Goal: Information Seeking & Learning: Learn about a topic

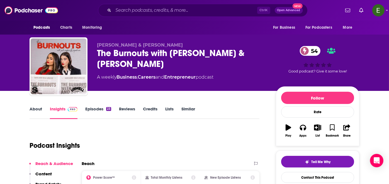
click at [32, 107] on link "About" at bounding box center [36, 112] width 13 height 13
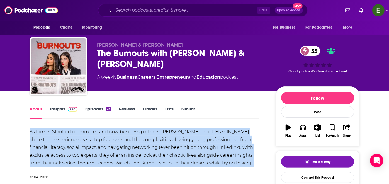
drag, startPoint x: 28, startPoint y: 131, endPoint x: 260, endPoint y: 160, distance: 234.0
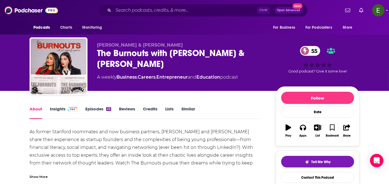
click at [40, 176] on div "Show More" at bounding box center [39, 175] width 18 height 5
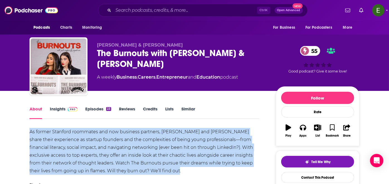
drag, startPoint x: 161, startPoint y: 170, endPoint x: 21, endPoint y: 130, distance: 145.8
copy div "As former Stanford roommates and now business partners, [PERSON_NAME] and [PERS…"
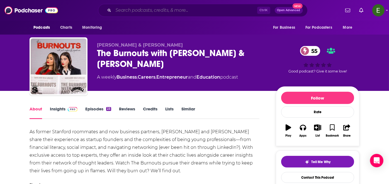
click at [167, 9] on input "Search podcasts, credits, & more..." at bounding box center [185, 10] width 144 height 9
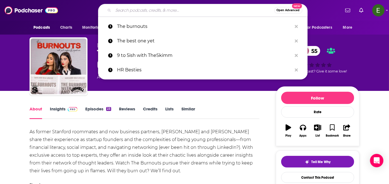
paste input "Cat & Cloud Podcast"
type input "Cat & Cloud Podcast"
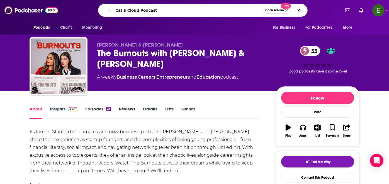
scroll to position [0, 14]
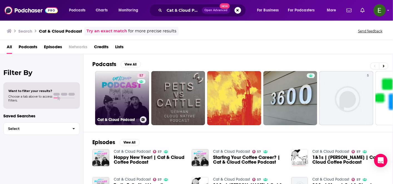
click at [131, 96] on link "57 Cat & Cloud Podcast" at bounding box center [122, 98] width 54 height 54
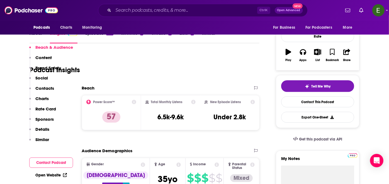
scroll to position [41, 0]
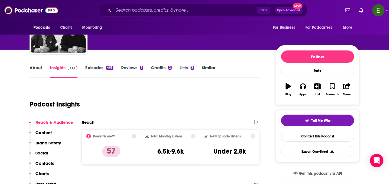
click at [38, 67] on link "About" at bounding box center [36, 71] width 13 height 13
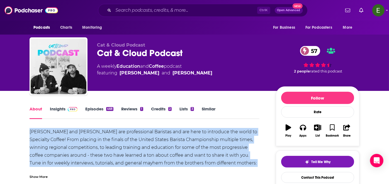
drag, startPoint x: 29, startPoint y: 129, endPoint x: 256, endPoint y: 163, distance: 229.5
click at [256, 163] on div "[PERSON_NAME] and [PERSON_NAME] are professional Baristas and are here to intro…" at bounding box center [145, 151] width 230 height 47
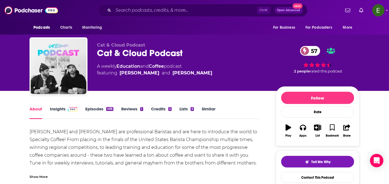
click at [40, 175] on div "Show More" at bounding box center [39, 175] width 18 height 5
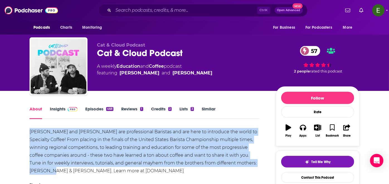
drag, startPoint x: 42, startPoint y: 172, endPoint x: 26, endPoint y: 128, distance: 47.1
click at [140, 159] on div "[PERSON_NAME] and [PERSON_NAME] are professional Baristas and are here to intro…" at bounding box center [145, 151] width 230 height 47
drag, startPoint x: 231, startPoint y: 163, endPoint x: 19, endPoint y: 129, distance: 214.4
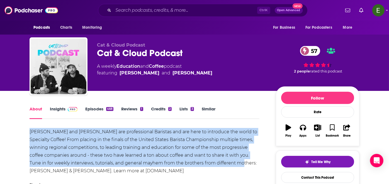
copy div "[PERSON_NAME] and [PERSON_NAME] are professional Baristas and are here to intro…"
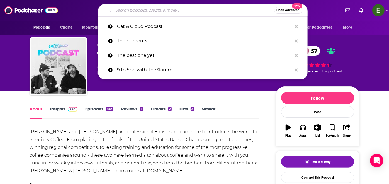
click at [173, 10] on input "Search podcasts, credits, & more..." at bounding box center [193, 10] width 161 height 9
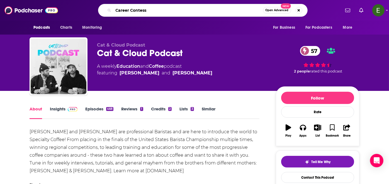
type input "Career Contessa"
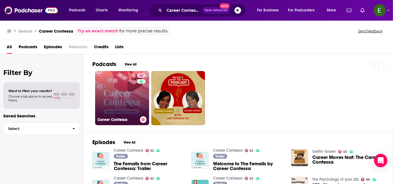
click at [129, 98] on link "62 Career Contessa" at bounding box center [122, 98] width 54 height 54
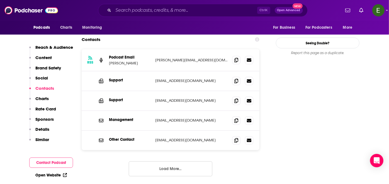
scroll to position [578, 0]
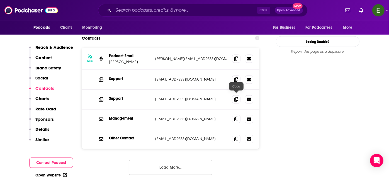
click at [235, 115] on span at bounding box center [236, 119] width 8 height 8
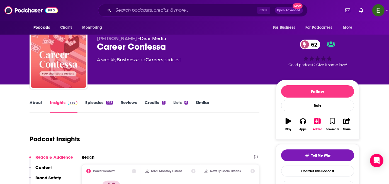
scroll to position [0, 0]
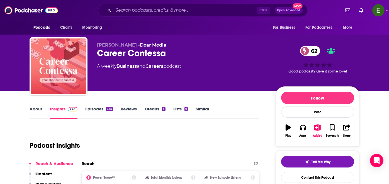
click at [35, 109] on link "About" at bounding box center [36, 112] width 13 height 13
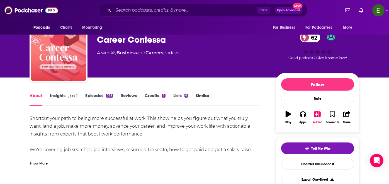
scroll to position [21, 0]
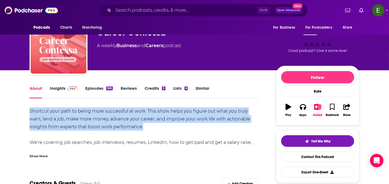
drag, startPoint x: 28, startPoint y: 106, endPoint x: 148, endPoint y: 126, distance: 121.5
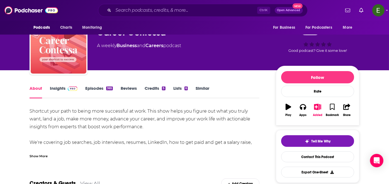
click at [35, 156] on div "Show More" at bounding box center [39, 155] width 18 height 5
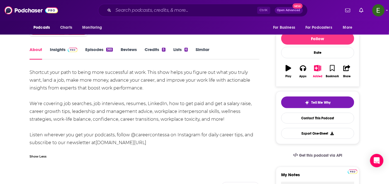
scroll to position [62, 0]
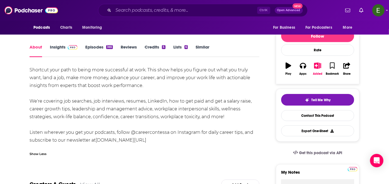
drag, startPoint x: 29, startPoint y: 68, endPoint x: 227, endPoint y: 117, distance: 204.4
copy div "Shortcut your path to being more successful at work. This show helps you figure…"
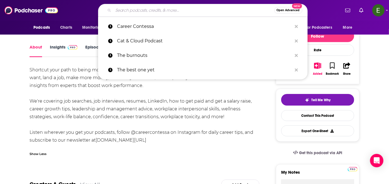
click at [176, 12] on input "Search podcasts, credits, & more..." at bounding box center [193, 10] width 161 height 9
paste input "The [PERSON_NAME] and Cheese Podcast"
type input "The [PERSON_NAME] and Cheese Podcast"
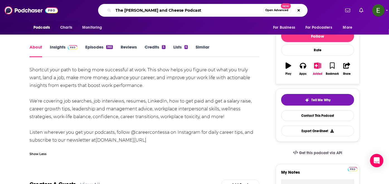
scroll to position [0, 34]
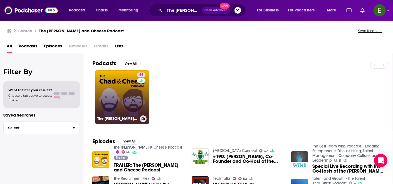
click at [129, 95] on link "56 The [PERSON_NAME] & Cheese Podcast" at bounding box center [122, 97] width 54 height 54
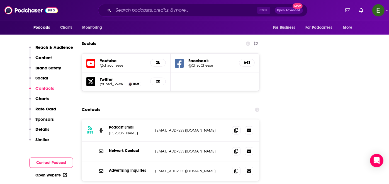
scroll to position [619, 0]
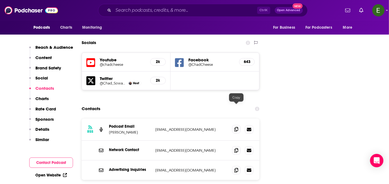
click at [237, 127] on icon at bounding box center [236, 129] width 4 height 4
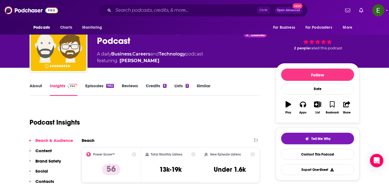
scroll to position [0, 0]
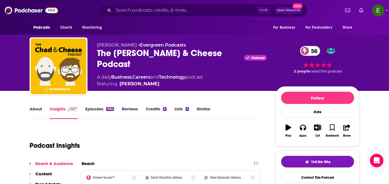
click at [40, 109] on link "About" at bounding box center [36, 112] width 13 height 13
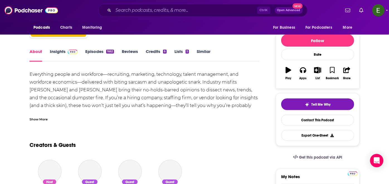
scroll to position [62, 0]
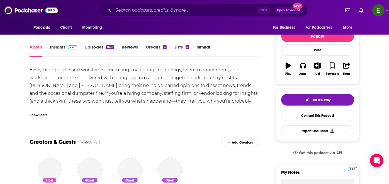
click at [40, 115] on div "Show More" at bounding box center [39, 114] width 18 height 5
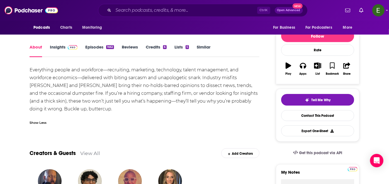
click at [240, 94] on div "Everything people and workforce—recruiting, marketing, technology, talent manag…" at bounding box center [145, 89] width 230 height 47
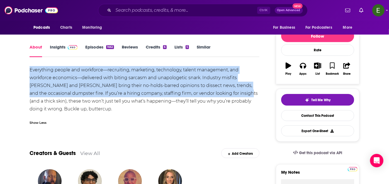
drag, startPoint x: 239, startPoint y: 93, endPoint x: 26, endPoint y: 63, distance: 214.9
copy div "Everything people and workforce—recruiting, marketing, technology, talent manag…"
click at [63, 47] on link "Insights" at bounding box center [64, 50] width 28 height 13
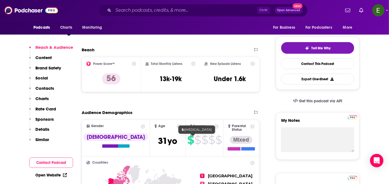
scroll to position [124, 0]
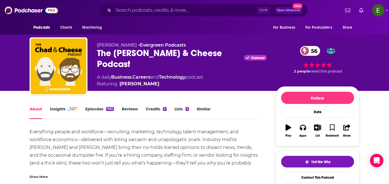
click at [62, 109] on link "Insights" at bounding box center [64, 112] width 28 height 13
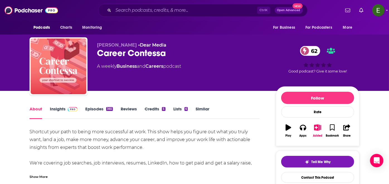
click at [67, 109] on span at bounding box center [71, 108] width 12 height 5
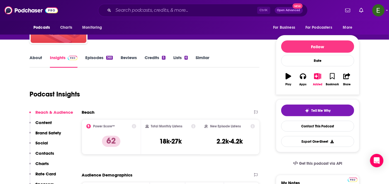
scroll to position [62, 0]
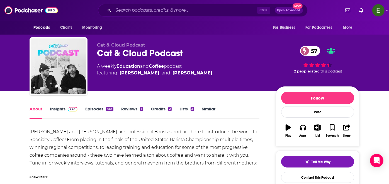
click at [64, 111] on link "Insights" at bounding box center [64, 112] width 28 height 13
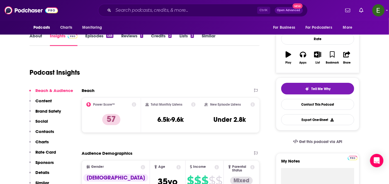
scroll to position [82, 0]
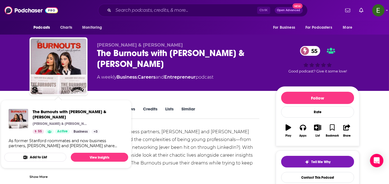
drag, startPoint x: 161, startPoint y: 124, endPoint x: 156, endPoint y: 124, distance: 4.7
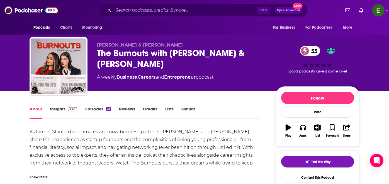
click at [54, 107] on link "Insights" at bounding box center [64, 112] width 28 height 13
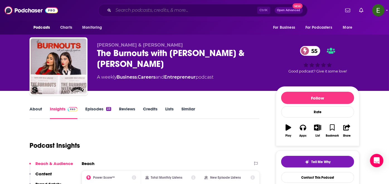
click at [179, 11] on input "Search podcasts, credits, & more..." at bounding box center [185, 10] width 144 height 9
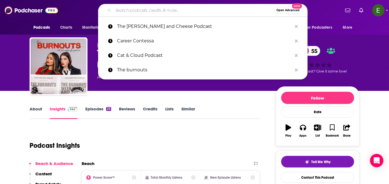
paste input "9 to 5ish with TheSkimm"
type input "9 to 5ish with TheSkimm"
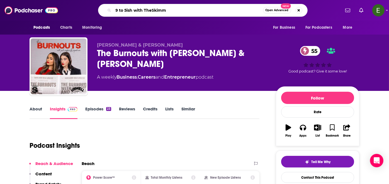
scroll to position [0, 23]
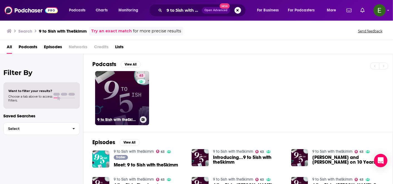
click at [118, 83] on link "63 9 to 5ish with theSkimm" at bounding box center [122, 98] width 54 height 54
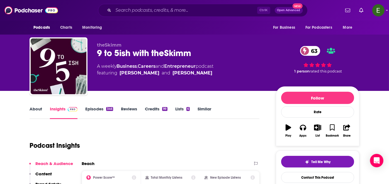
click at [40, 106] on link "About" at bounding box center [36, 112] width 13 height 13
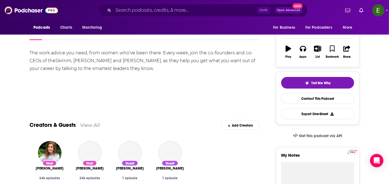
scroll to position [82, 0]
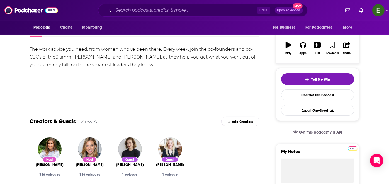
drag, startPoint x: 150, startPoint y: 65, endPoint x: 24, endPoint y: 50, distance: 127.3
copy div "The work advice you need, from women who’ve been there. Every week, join the co…"
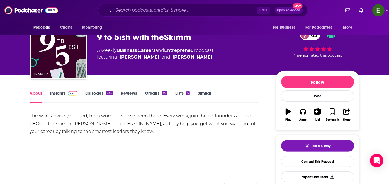
scroll to position [0, 0]
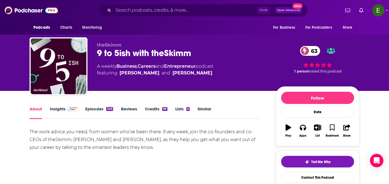
click at [68, 107] on img at bounding box center [73, 109] width 10 height 4
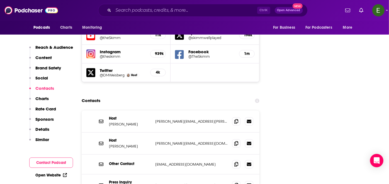
scroll to position [681, 0]
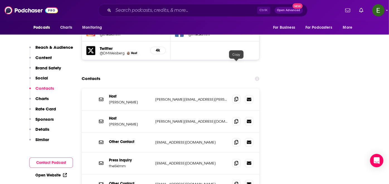
click at [235, 97] on icon at bounding box center [236, 99] width 4 height 4
click at [235, 117] on span at bounding box center [236, 121] width 8 height 8
click at [235, 119] on icon at bounding box center [236, 121] width 4 height 4
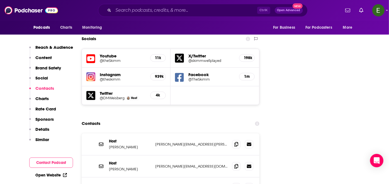
scroll to position [639, 0]
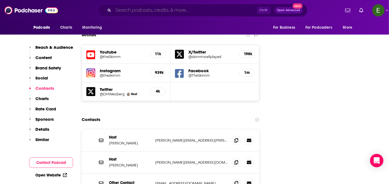
click at [179, 8] on input "Search podcasts, credits, & more..." at bounding box center [185, 10] width 144 height 9
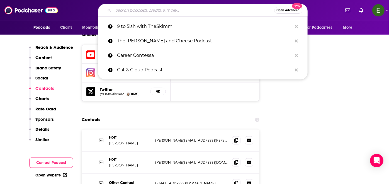
paste input "The Toast"
type input "The Toast"
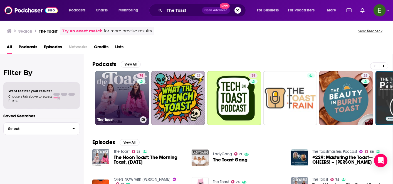
click at [124, 99] on link "75 The Toast" at bounding box center [122, 98] width 54 height 54
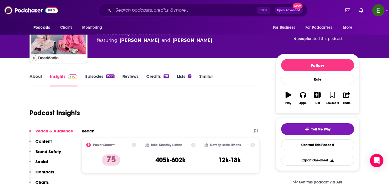
scroll to position [82, 0]
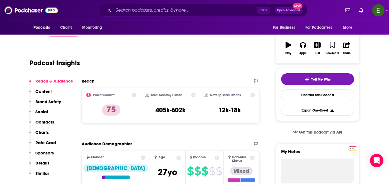
click at [36, 31] on link "About" at bounding box center [36, 30] width 13 height 13
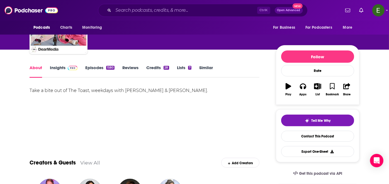
scroll to position [62, 0]
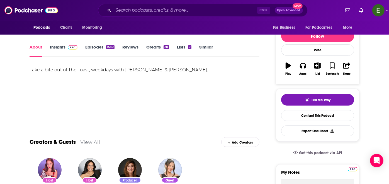
click at [57, 46] on link "Insights" at bounding box center [64, 50] width 28 height 13
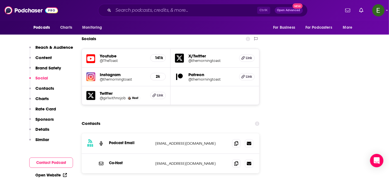
scroll to position [639, 0]
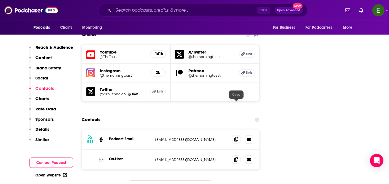
click at [237, 137] on icon at bounding box center [236, 139] width 4 height 4
click at [180, 10] on input "Search podcasts, credits, & more..." at bounding box center [185, 10] width 144 height 9
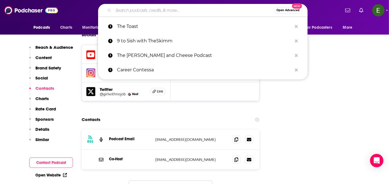
paste input "Do One Better with [PERSON_NAME]"
type input "Do One Better with [PERSON_NAME]"
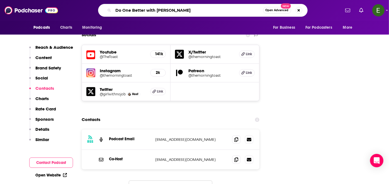
scroll to position [0, 38]
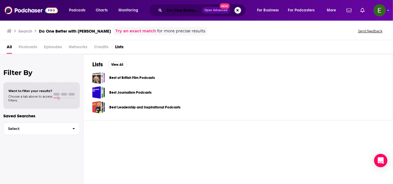
click at [188, 9] on input "Do One Better with [PERSON_NAME]" at bounding box center [184, 10] width 38 height 9
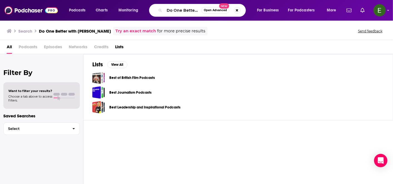
click at [26, 46] on span "Podcasts" at bounding box center [28, 47] width 19 height 11
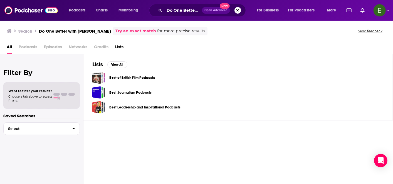
click at [35, 46] on span "Podcasts" at bounding box center [28, 47] width 19 height 11
click at [238, 9] on button "Search podcasts, credits, & more..." at bounding box center [238, 10] width 7 height 7
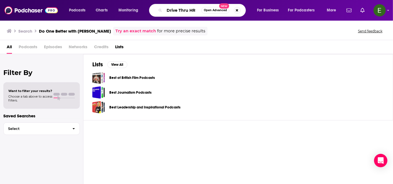
type input "Drive Thru HR"
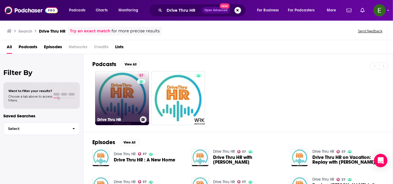
click at [122, 98] on link "57 Drive Thru HR" at bounding box center [122, 98] width 54 height 54
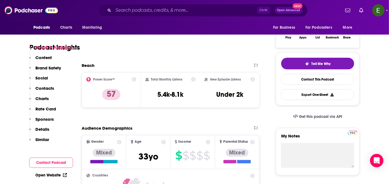
scroll to position [62, 0]
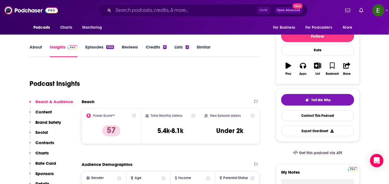
click at [36, 49] on link "About" at bounding box center [36, 50] width 13 height 13
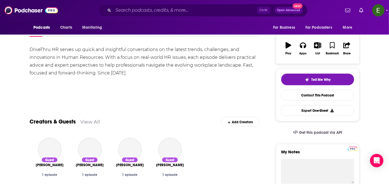
scroll to position [82, 0]
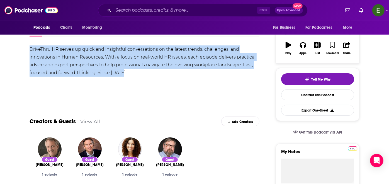
drag, startPoint x: 133, startPoint y: 71, endPoint x: 23, endPoint y: 47, distance: 111.7
copy div "DriveThru HR serves up quick and insightful conversations on the latest trends,…"
click at [156, 71] on div "DriveThru HR serves up quick and insightful conversations on the latest trends,…" at bounding box center [145, 60] width 230 height 31
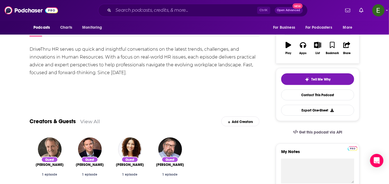
click at [56, 27] on link "Insights" at bounding box center [64, 30] width 28 height 13
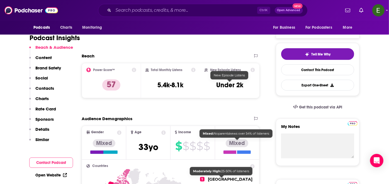
scroll to position [144, 0]
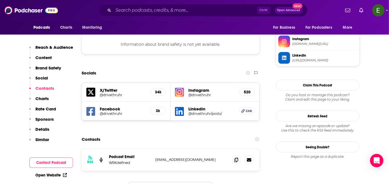
scroll to position [557, 0]
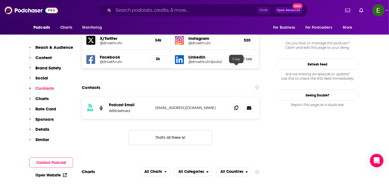
click at [234, 106] on icon at bounding box center [236, 108] width 4 height 4
click at [236, 106] on icon at bounding box center [236, 108] width 4 height 4
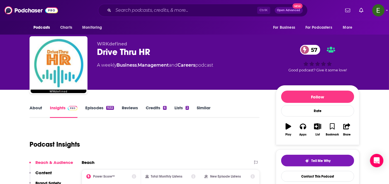
scroll to position [0, 0]
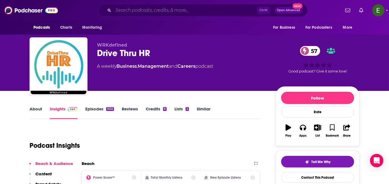
click at [179, 8] on input "Search podcasts, credits, & more..." at bounding box center [185, 10] width 144 height 9
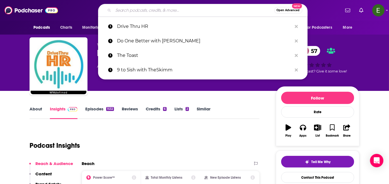
paste input "The Financial Feminist"
type input "The Financial Feminist"
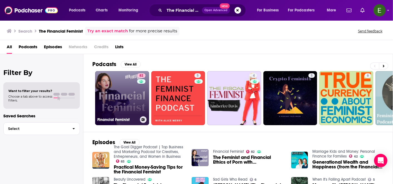
click at [129, 99] on link "82 Financial Feminist" at bounding box center [122, 98] width 54 height 54
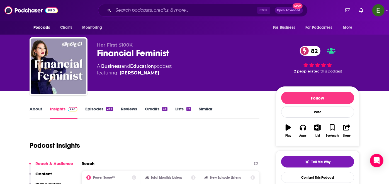
click at [36, 109] on link "About" at bounding box center [36, 112] width 13 height 13
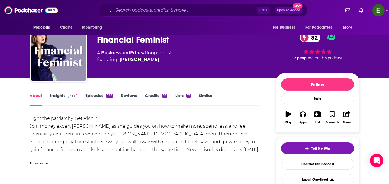
scroll to position [21, 0]
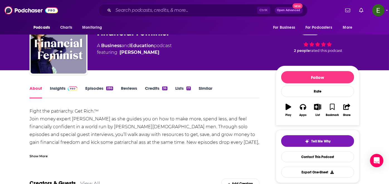
click at [38, 154] on div "Show More" at bounding box center [39, 155] width 18 height 5
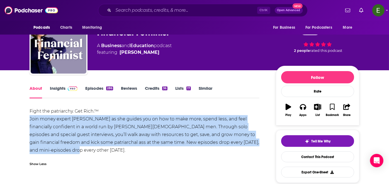
drag, startPoint x: 27, startPoint y: 118, endPoint x: 257, endPoint y: 148, distance: 231.6
copy div "Join money expert [PERSON_NAME] as she guides you on how to make more, spend le…"
click at [60, 88] on link "Insights" at bounding box center [64, 91] width 28 height 13
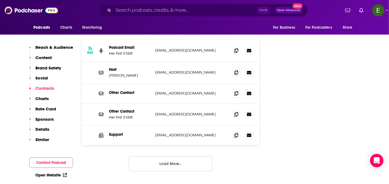
scroll to position [681, 0]
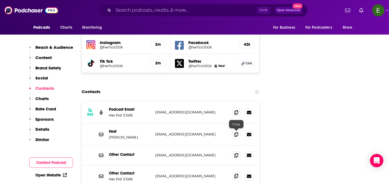
click at [236, 173] on icon at bounding box center [236, 175] width 4 height 4
drag, startPoint x: 237, startPoint y: 92, endPoint x: 233, endPoint y: 95, distance: 5.2
click at [237, 132] on icon at bounding box center [236, 134] width 4 height 4
